Goal: Communication & Community: Answer question/provide support

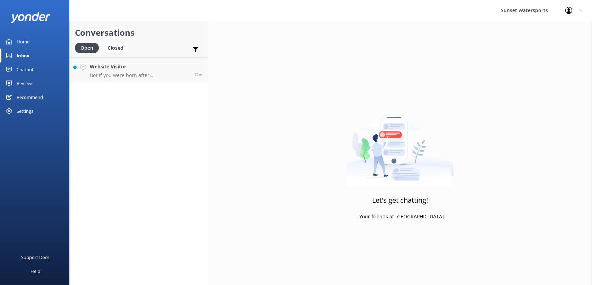
click at [105, 68] on h4 "Website Visitor" at bounding box center [139, 67] width 99 height 8
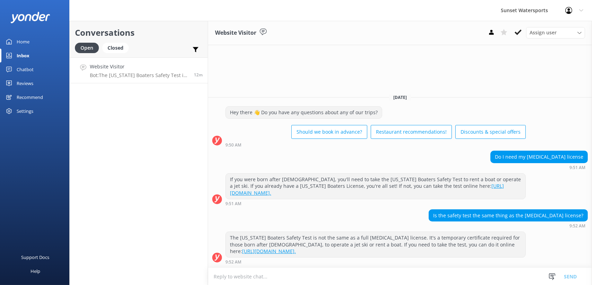
drag, startPoint x: 244, startPoint y: 278, endPoint x: 157, endPoint y: 263, distance: 88.0
click at [244, 278] on textarea at bounding box center [400, 276] width 384 height 17
type textarea "w"
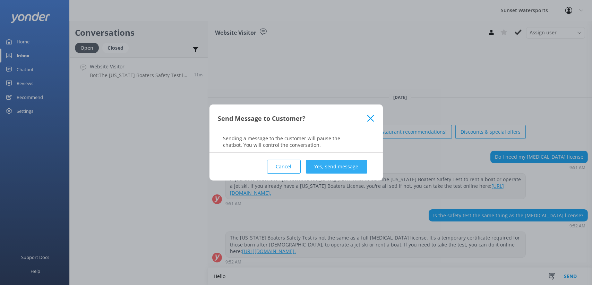
type textarea "Hello"
click at [335, 169] on button "Yes, send message" at bounding box center [336, 167] width 61 height 14
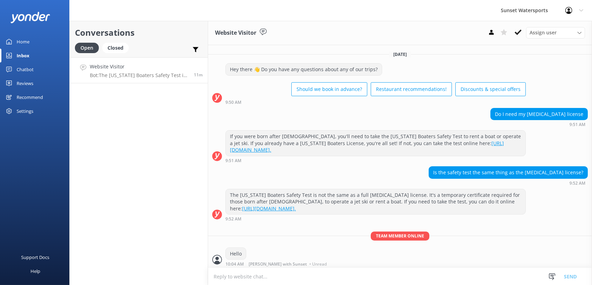
click at [255, 275] on textarea at bounding box center [400, 276] width 384 height 17
type textarea "what trip are you wanting to do?"
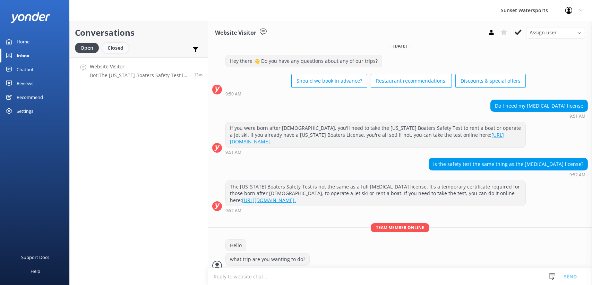
click at [115, 52] on div "Closed" at bounding box center [115, 48] width 26 height 10
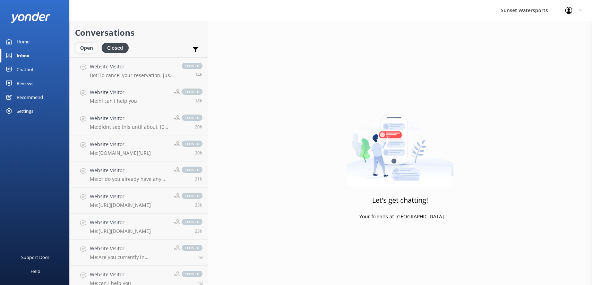
click at [88, 48] on div "Open" at bounding box center [86, 48] width 23 height 10
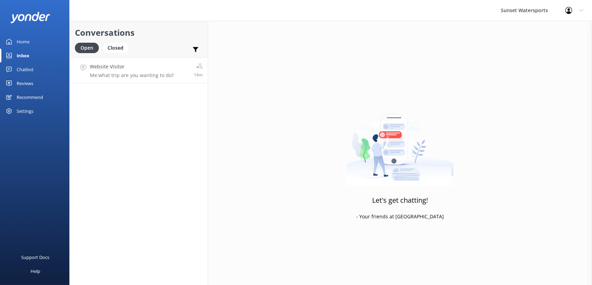
click at [124, 73] on p "Me: what trip are you wanting to do?" at bounding box center [132, 75] width 84 height 6
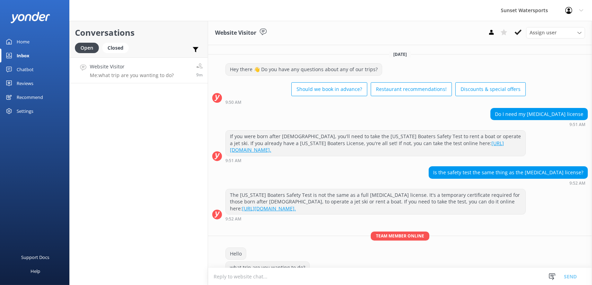
scroll to position [8, 0]
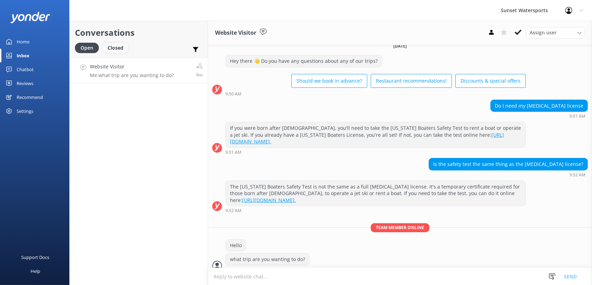
click at [119, 49] on div "Closed" at bounding box center [115, 48] width 26 height 10
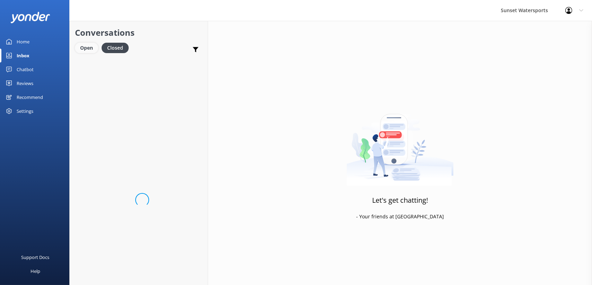
click at [83, 48] on div "Open" at bounding box center [86, 48] width 23 height 10
click at [125, 73] on p "Me: what trip are you wanting to do?" at bounding box center [132, 75] width 84 height 6
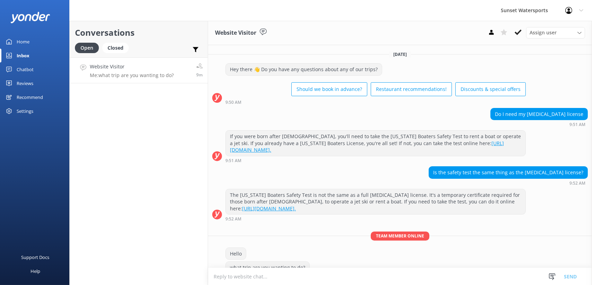
scroll to position [8, 0]
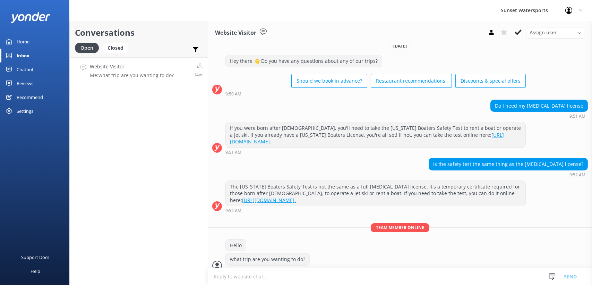
drag, startPoint x: 121, startPoint y: 41, endPoint x: 123, endPoint y: 45, distance: 4.2
click at [122, 43] on div "Conversations Open Closed Important Assigned to me Unassigned" at bounding box center [139, 39] width 138 height 36
click at [123, 45] on div "Closed" at bounding box center [115, 48] width 26 height 10
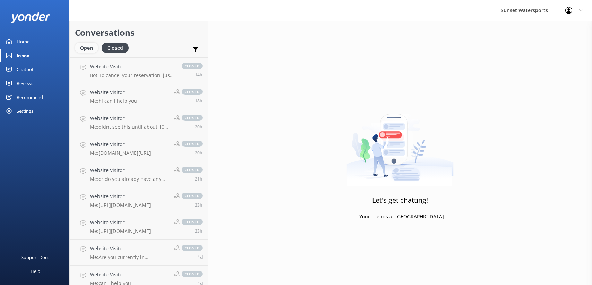
click at [91, 49] on div "Open" at bounding box center [86, 48] width 23 height 10
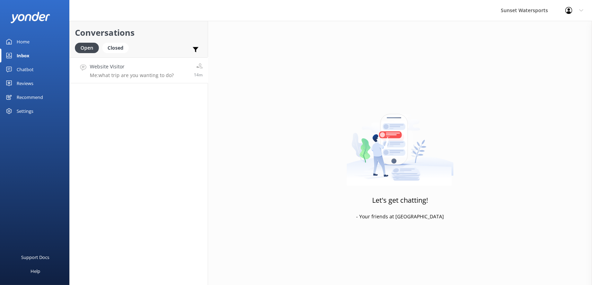
click at [114, 77] on p "Me: what trip are you wanting to do?" at bounding box center [132, 75] width 84 height 6
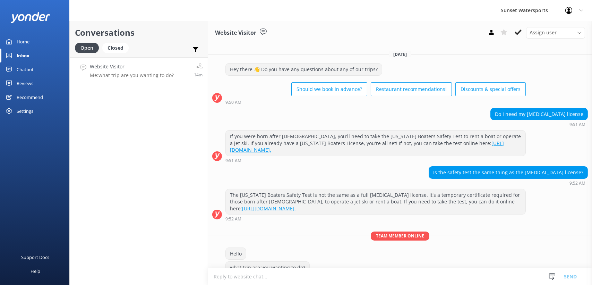
scroll to position [8, 0]
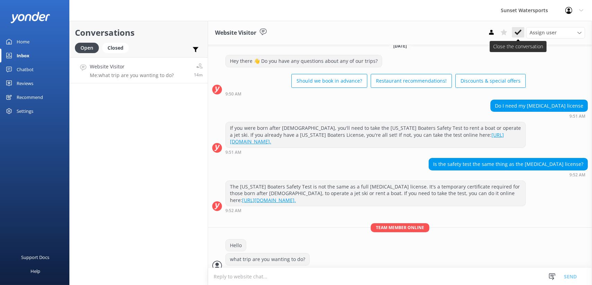
click at [515, 31] on icon at bounding box center [518, 32] width 7 height 7
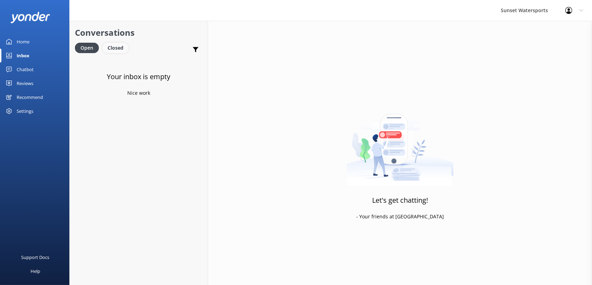
click at [111, 49] on div "Closed" at bounding box center [115, 48] width 26 height 10
click at [82, 51] on div "Open" at bounding box center [86, 48] width 23 height 10
click at [128, 75] on p "Bot: No worries! To cancel your reservation, just give our office a call at [PH…" at bounding box center [139, 75] width 99 height 6
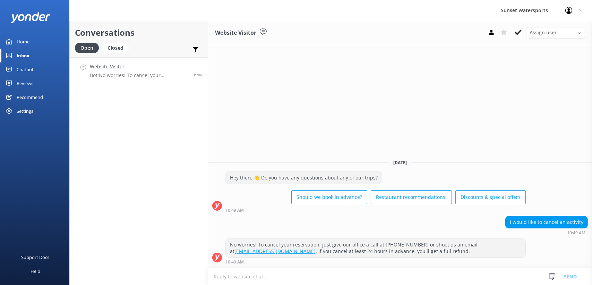
click at [315, 284] on html "Sunset Watersports Profile Settings Logout Home Inbox Chatbot Content Products …" at bounding box center [296, 142] width 592 height 285
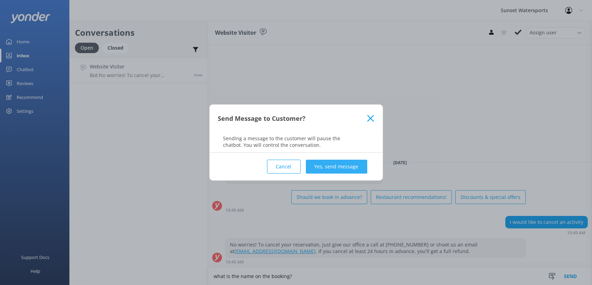
type textarea "what is the name on the booking?"
click at [317, 164] on button "Yes, send message" at bounding box center [336, 167] width 61 height 14
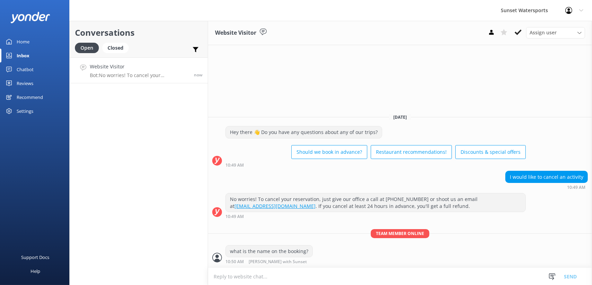
click at [250, 277] on textarea at bounding box center [400, 276] width 384 height 17
type textarea "or do you have a booking number?"
